Goal: Find specific page/section: Find specific page/section

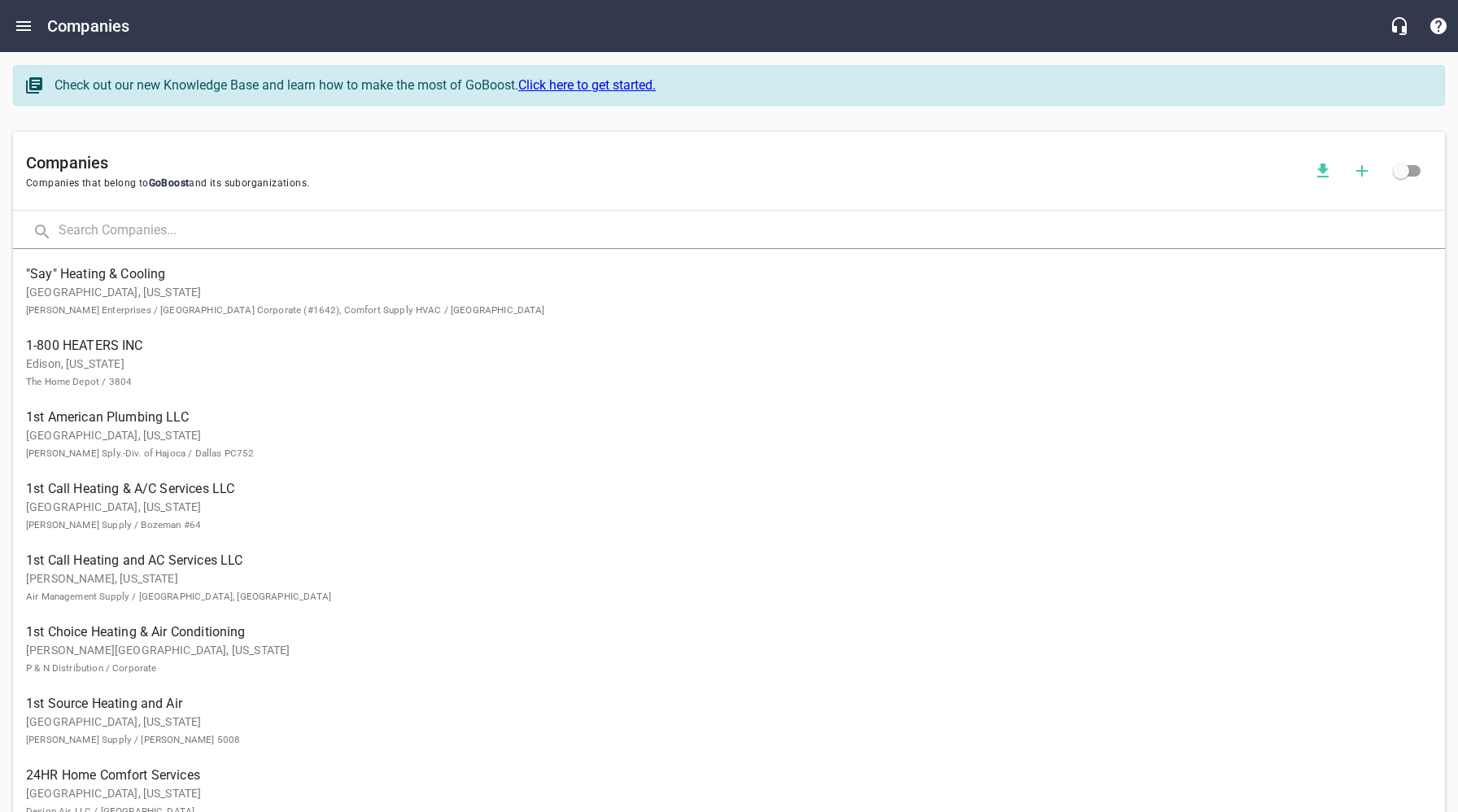
click at [206, 229] on input "text" at bounding box center [751, 231] width 1386 height 35
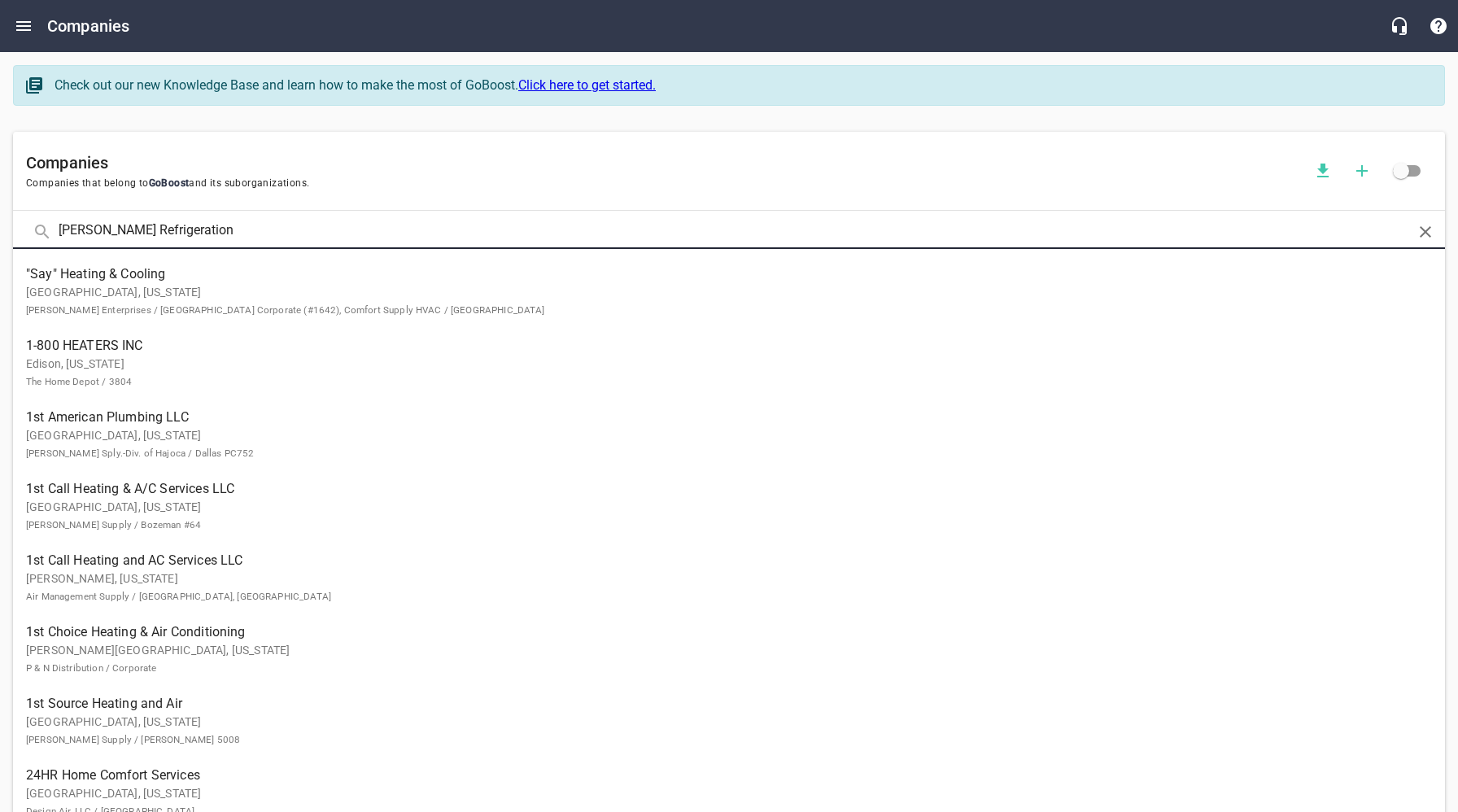
type input "[PERSON_NAME] Refrigeration"
click button at bounding box center [0, 0] width 0 height 0
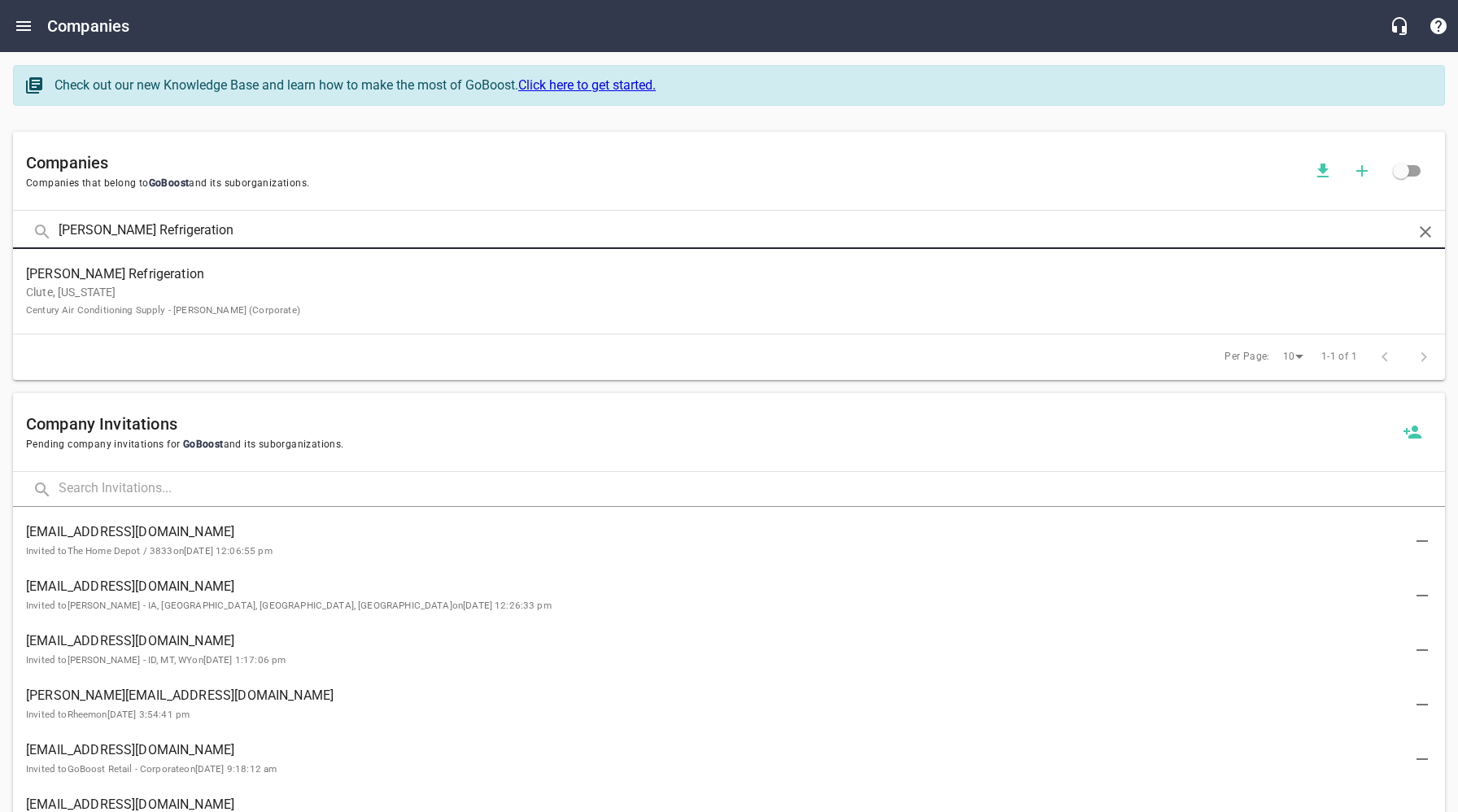
click at [151, 310] on small "Century Air Conditioning Supply - [PERSON_NAME] (Corporate)" at bounding box center [162, 310] width 274 height 12
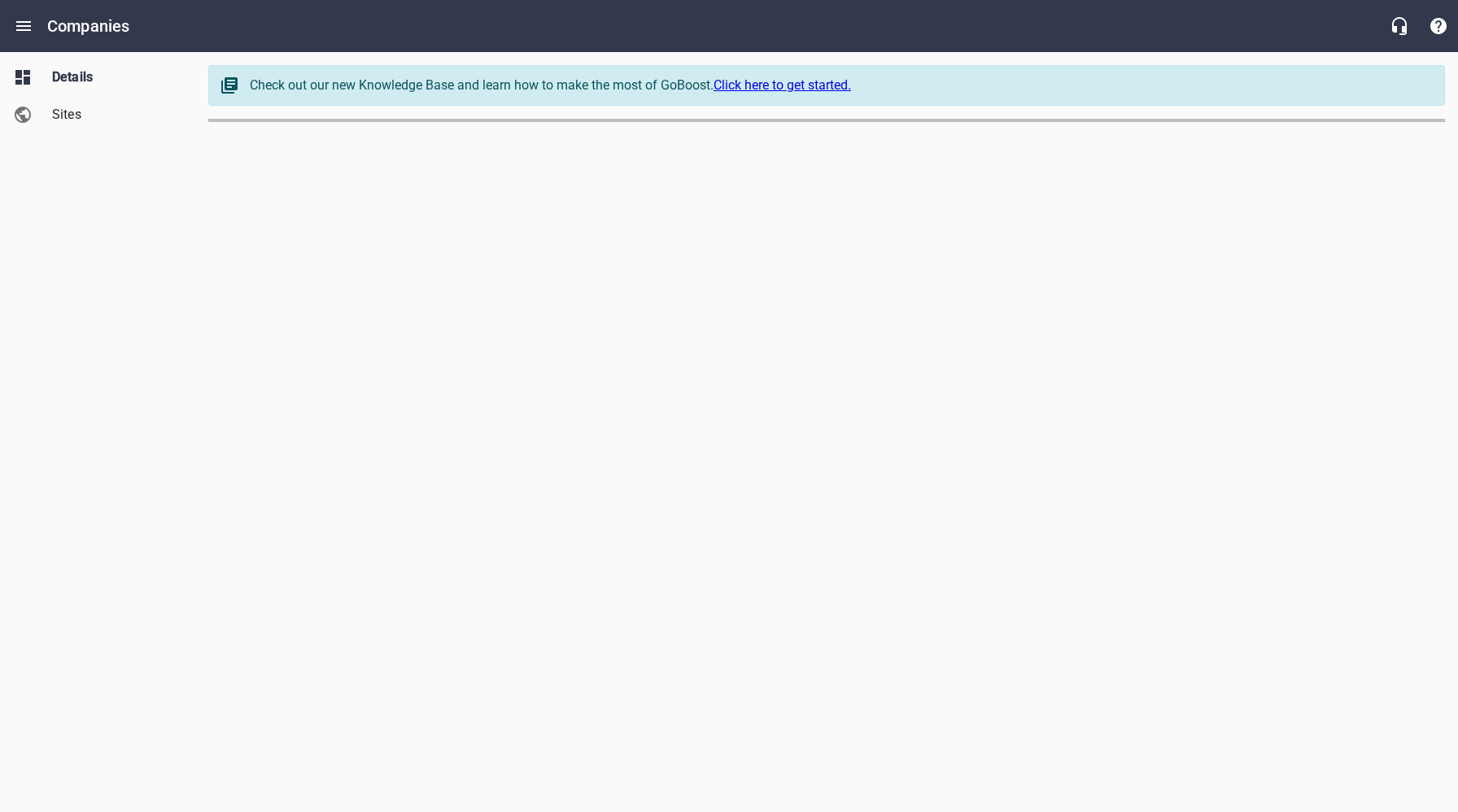
select select "[US_STATE]"
select select "63"
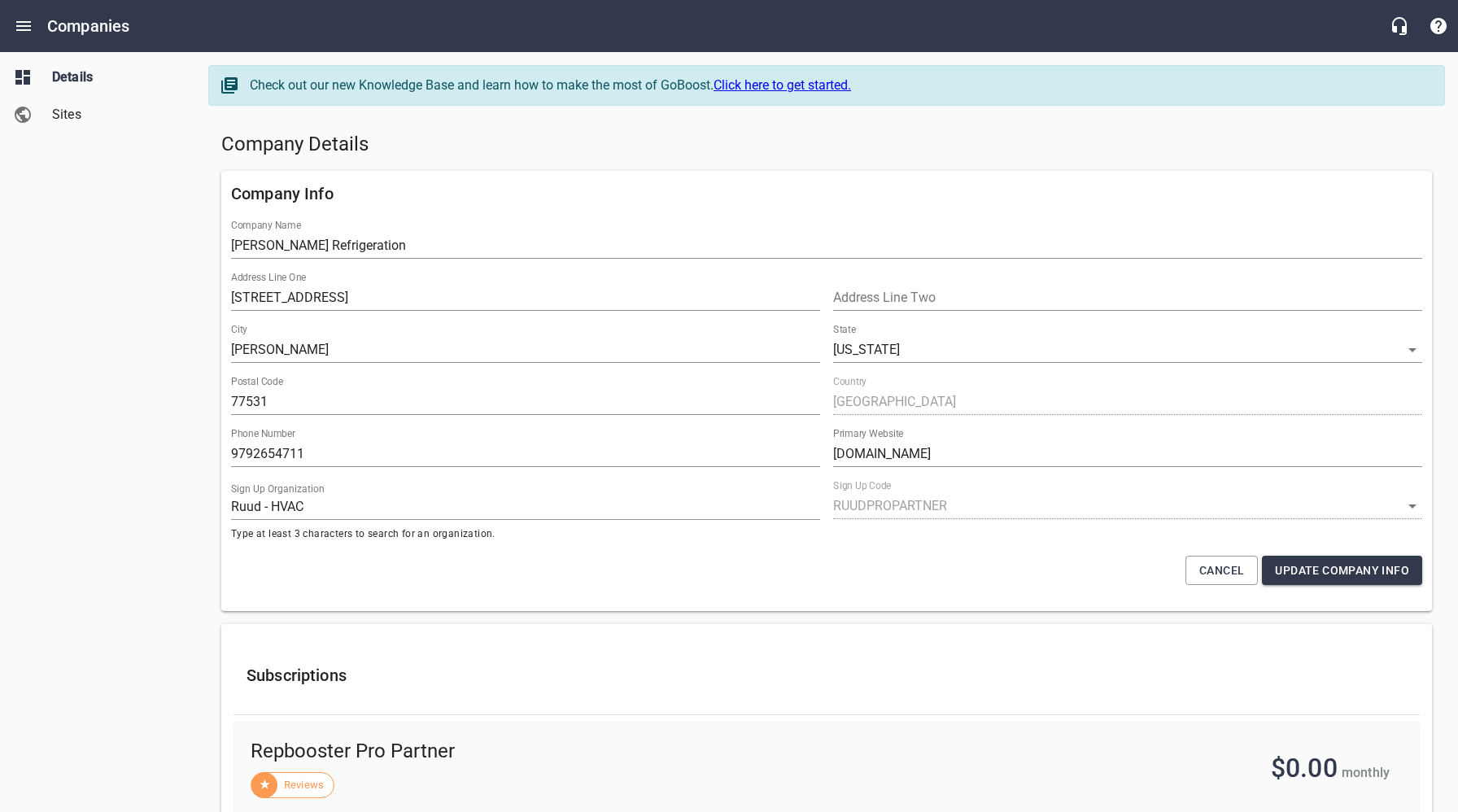
click at [661, 153] on h5 "Company Details" at bounding box center [827, 144] width 1211 height 26
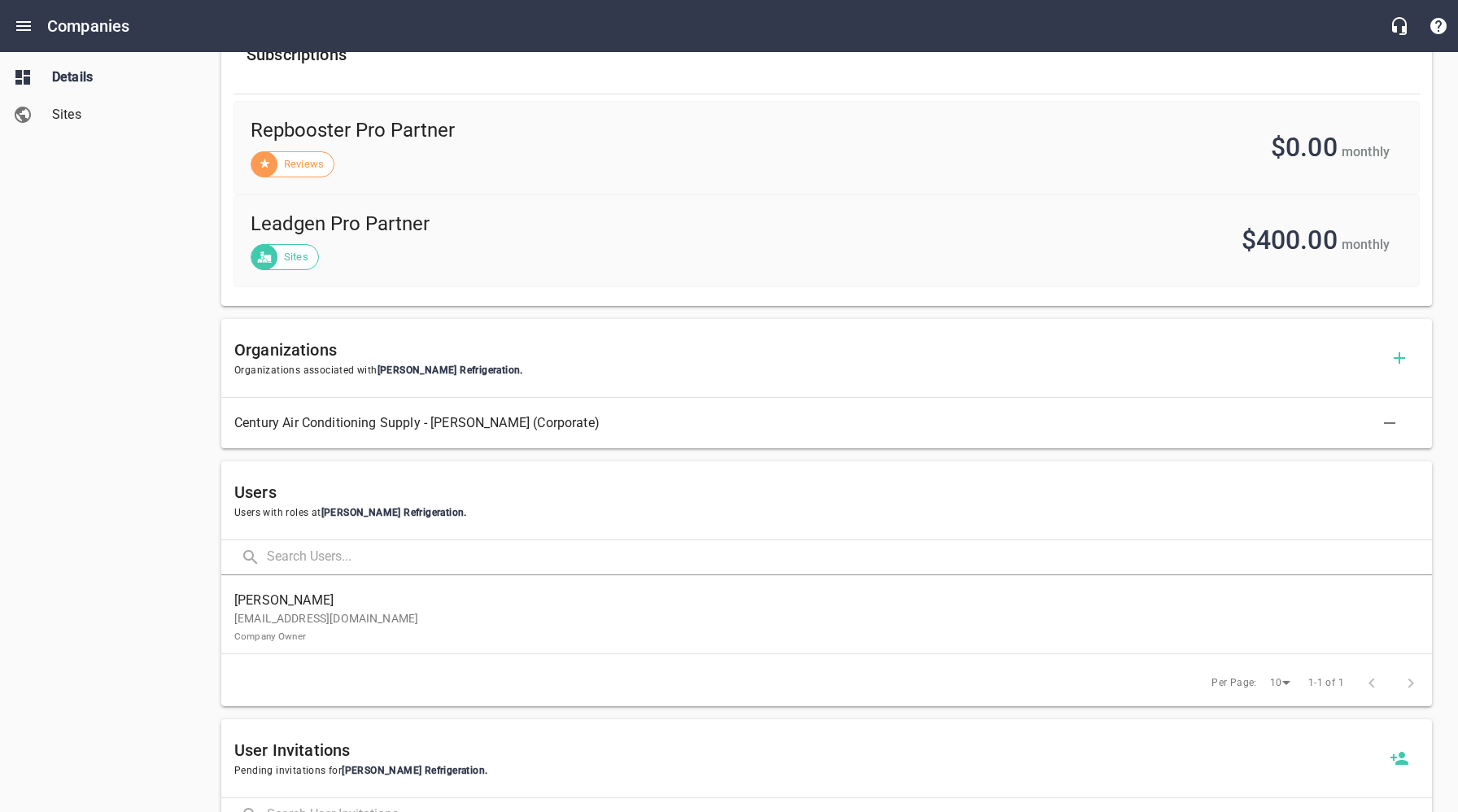
scroll to position [647, 0]
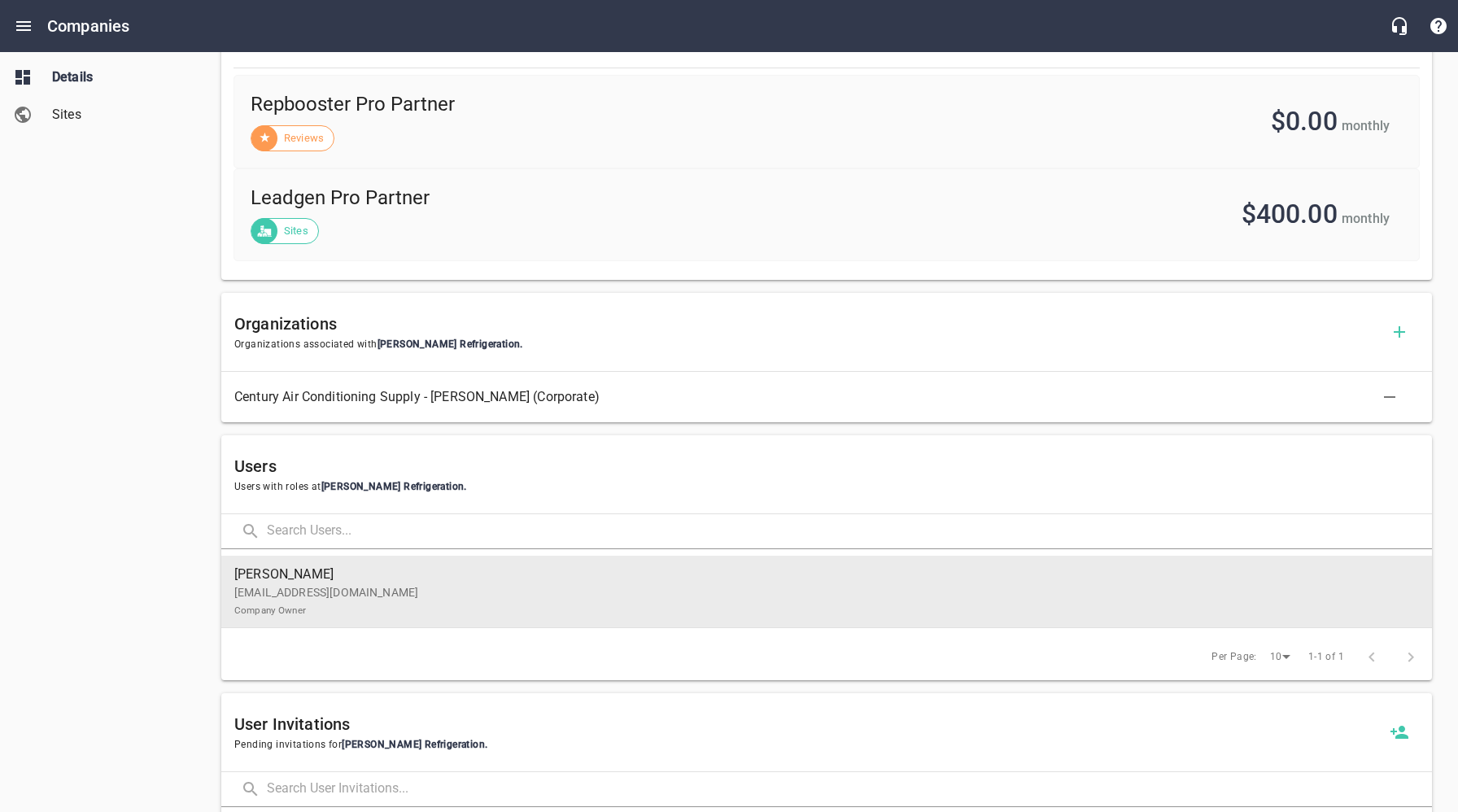
drag, startPoint x: 356, startPoint y: 601, endPoint x: 455, endPoint y: 595, distance: 99.2
click at [356, 601] on p "[EMAIL_ADDRESS][DOMAIN_NAME] Company Owner" at bounding box center [820, 601] width 1172 height 34
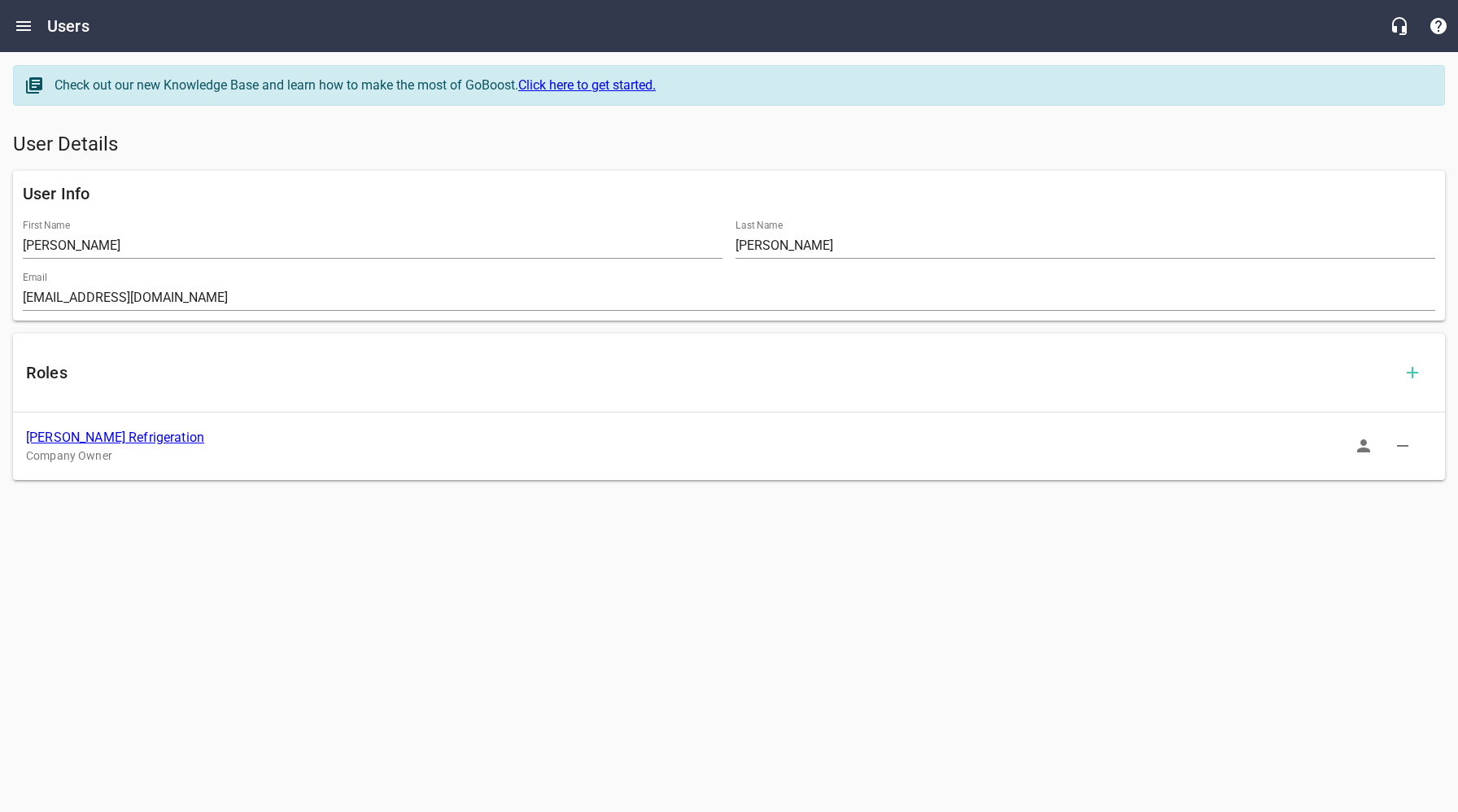
click at [1367, 446] on icon "button" at bounding box center [1364, 446] width 20 height 20
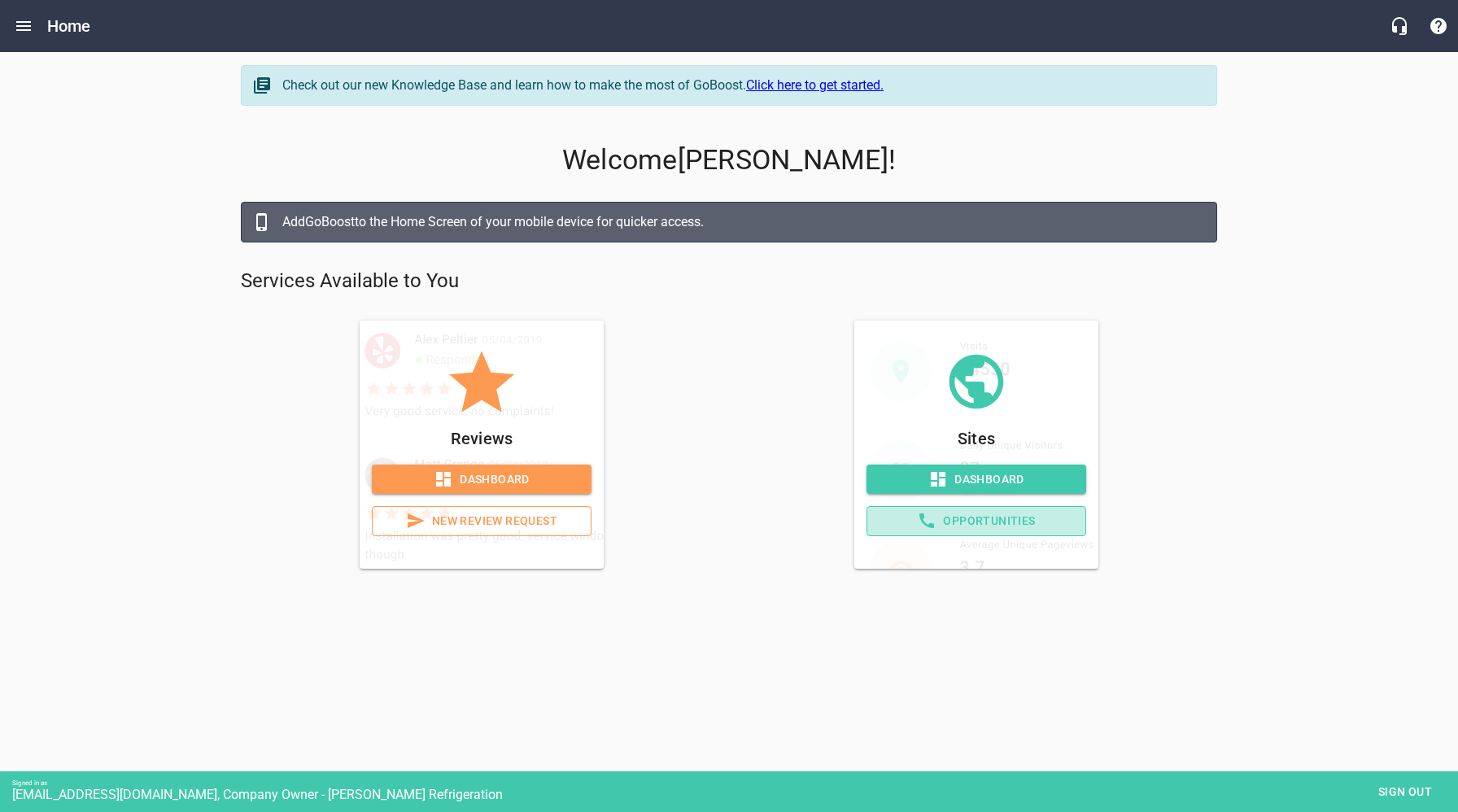
click at [1007, 521] on span "Opportunities" at bounding box center [977, 520] width 192 height 21
